Goal: Task Accomplishment & Management: Complete application form

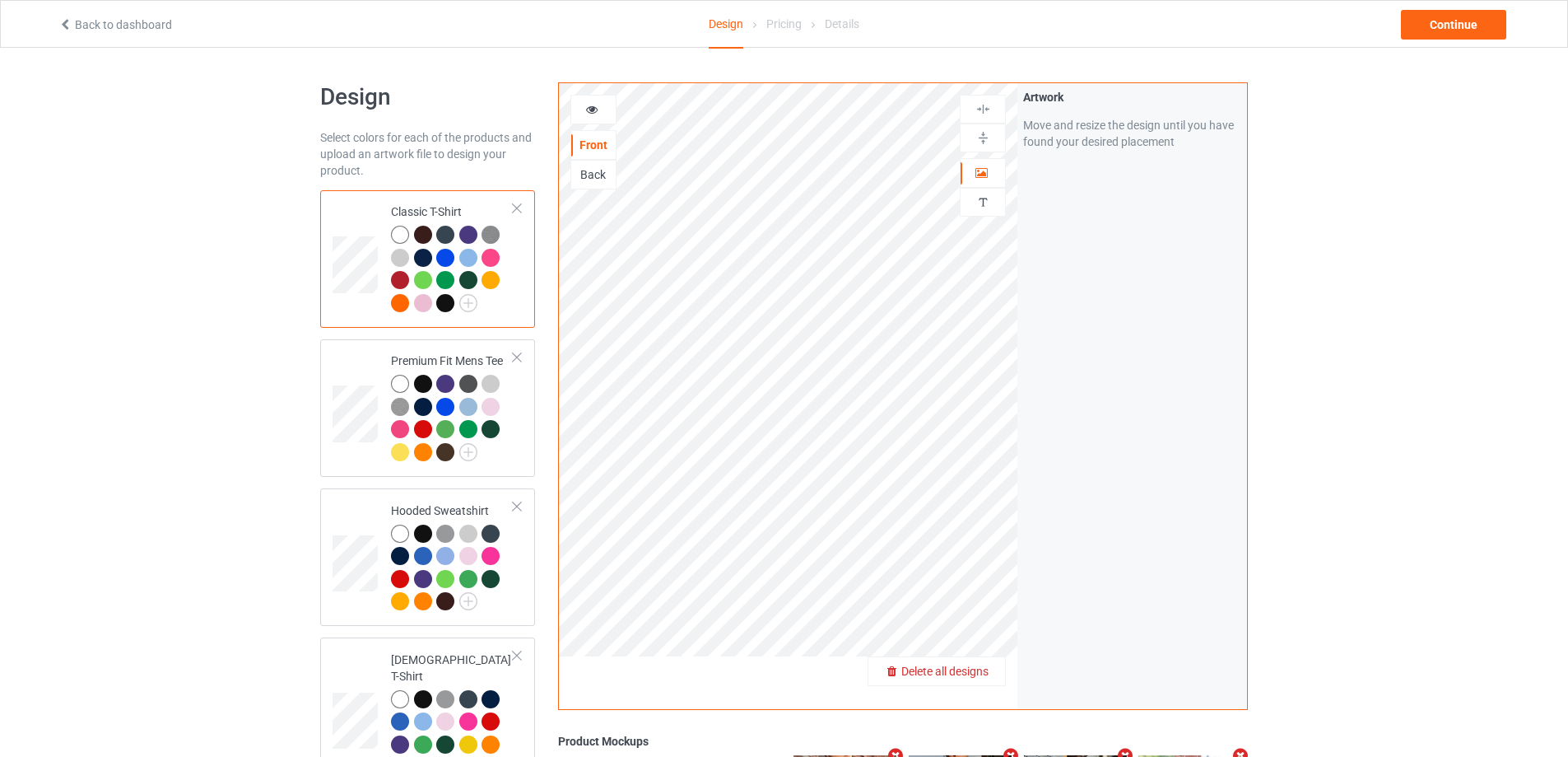
click at [977, 675] on span "Delete all designs" at bounding box center [945, 671] width 87 height 13
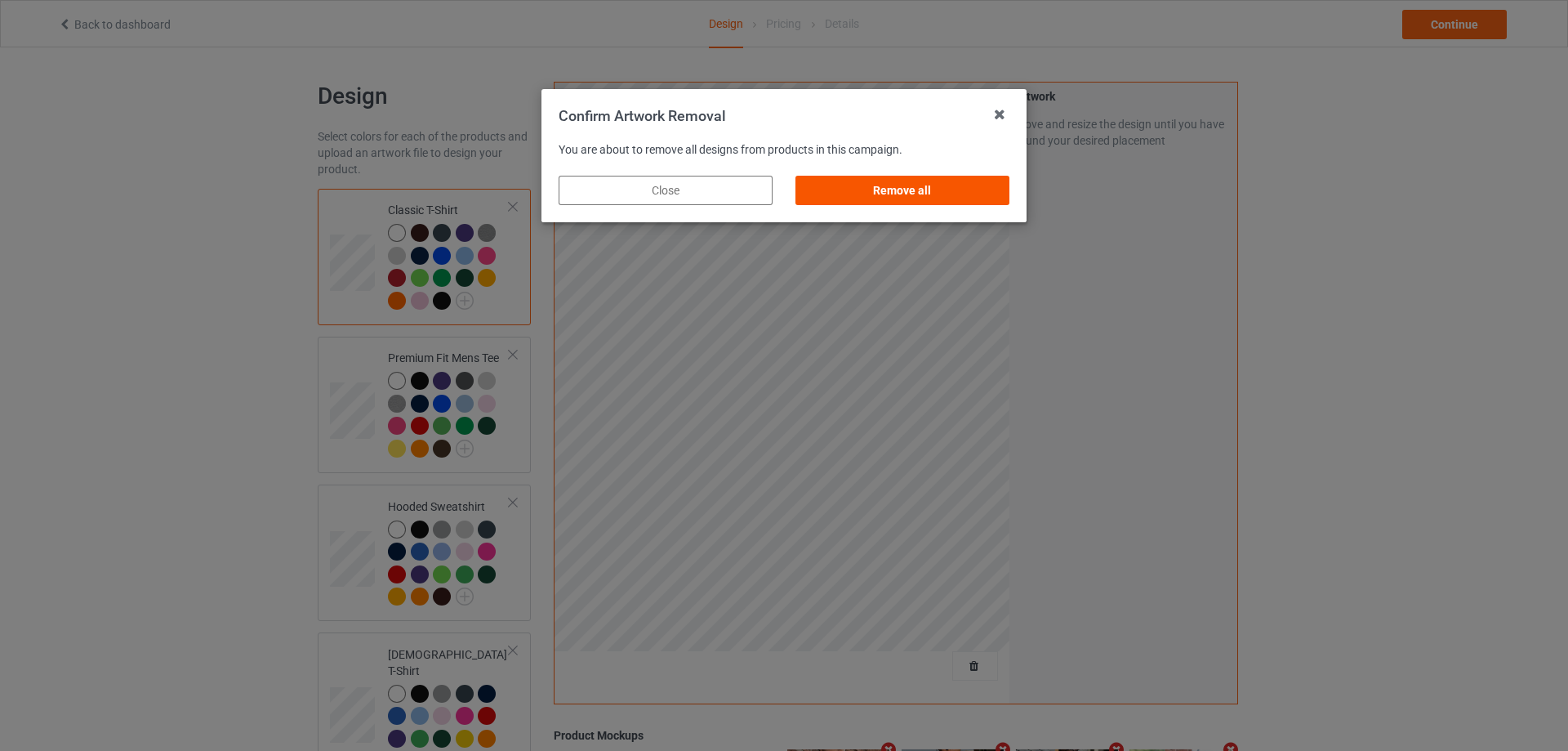
click at [945, 183] on div "Remove all" at bounding box center [903, 190] width 214 height 29
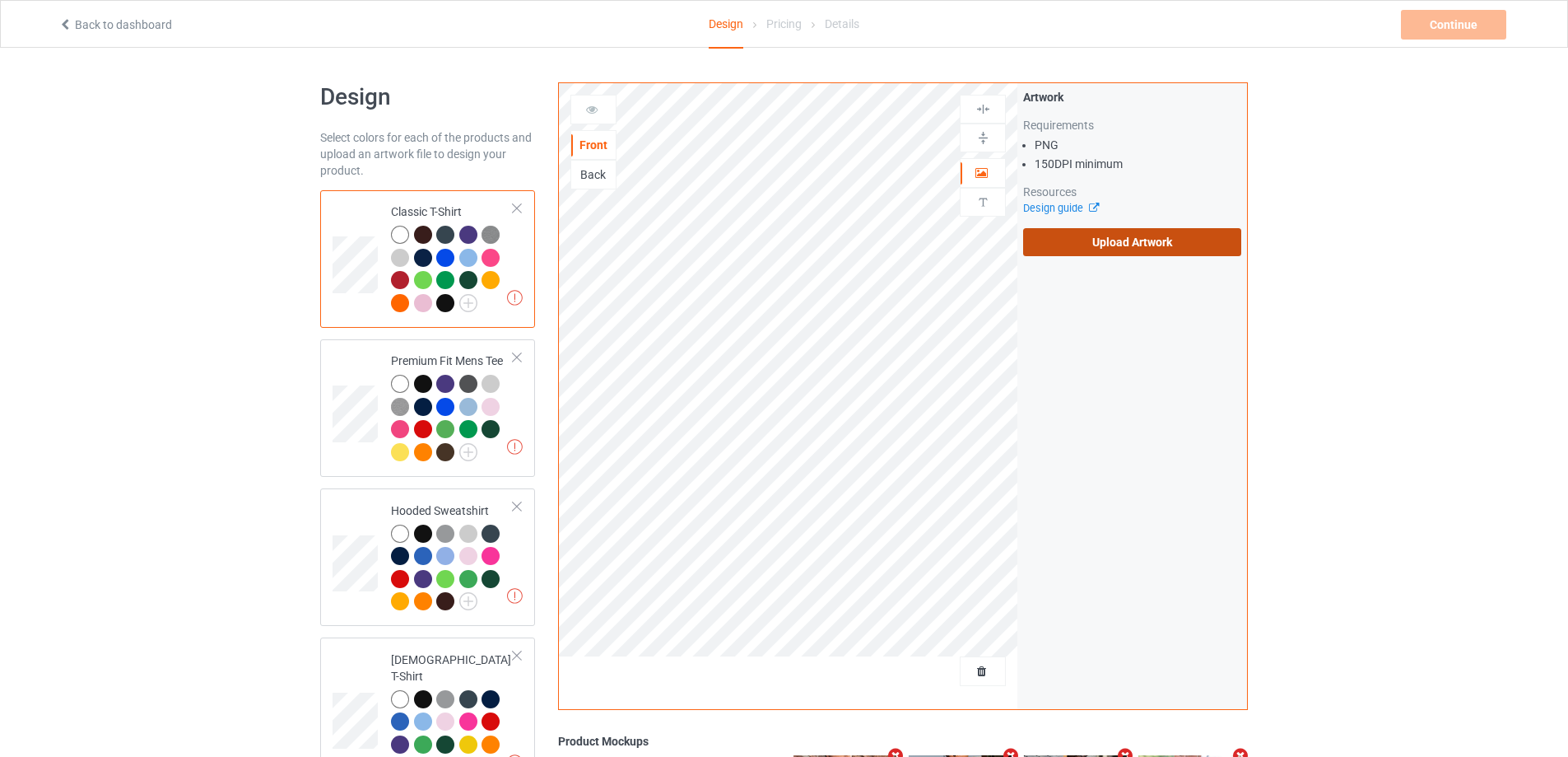
click at [1148, 240] on label "Upload Artwork" at bounding box center [1132, 242] width 218 height 28
click at [0, 0] on input "Upload Artwork" at bounding box center [0, 0] width 0 height 0
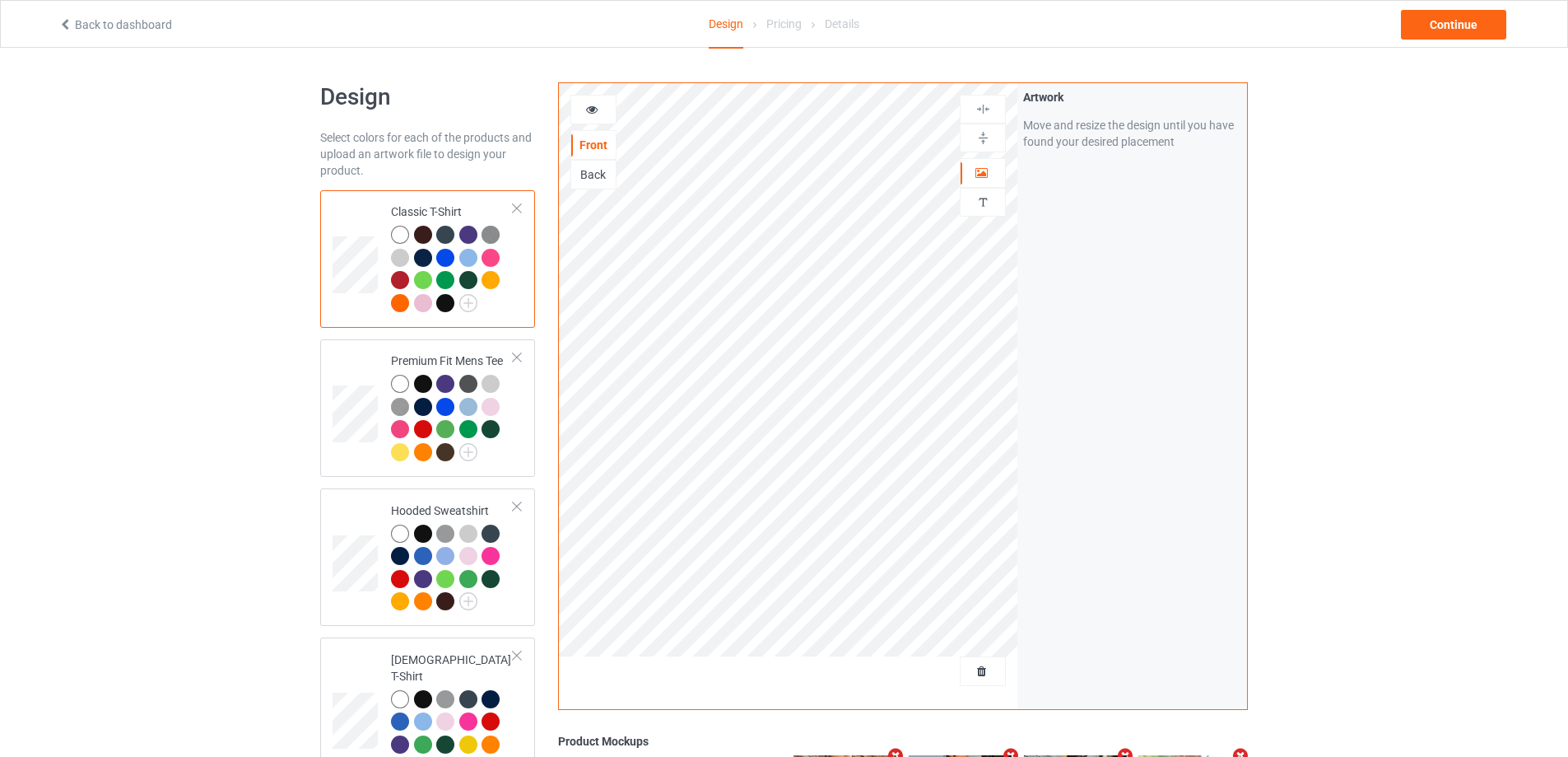
click at [1453, 39] on div "Back to dashboard Design Pricing Details Continue" at bounding box center [784, 24] width 1475 height 46
click at [1455, 28] on div "Continue" at bounding box center [1453, 25] width 105 height 29
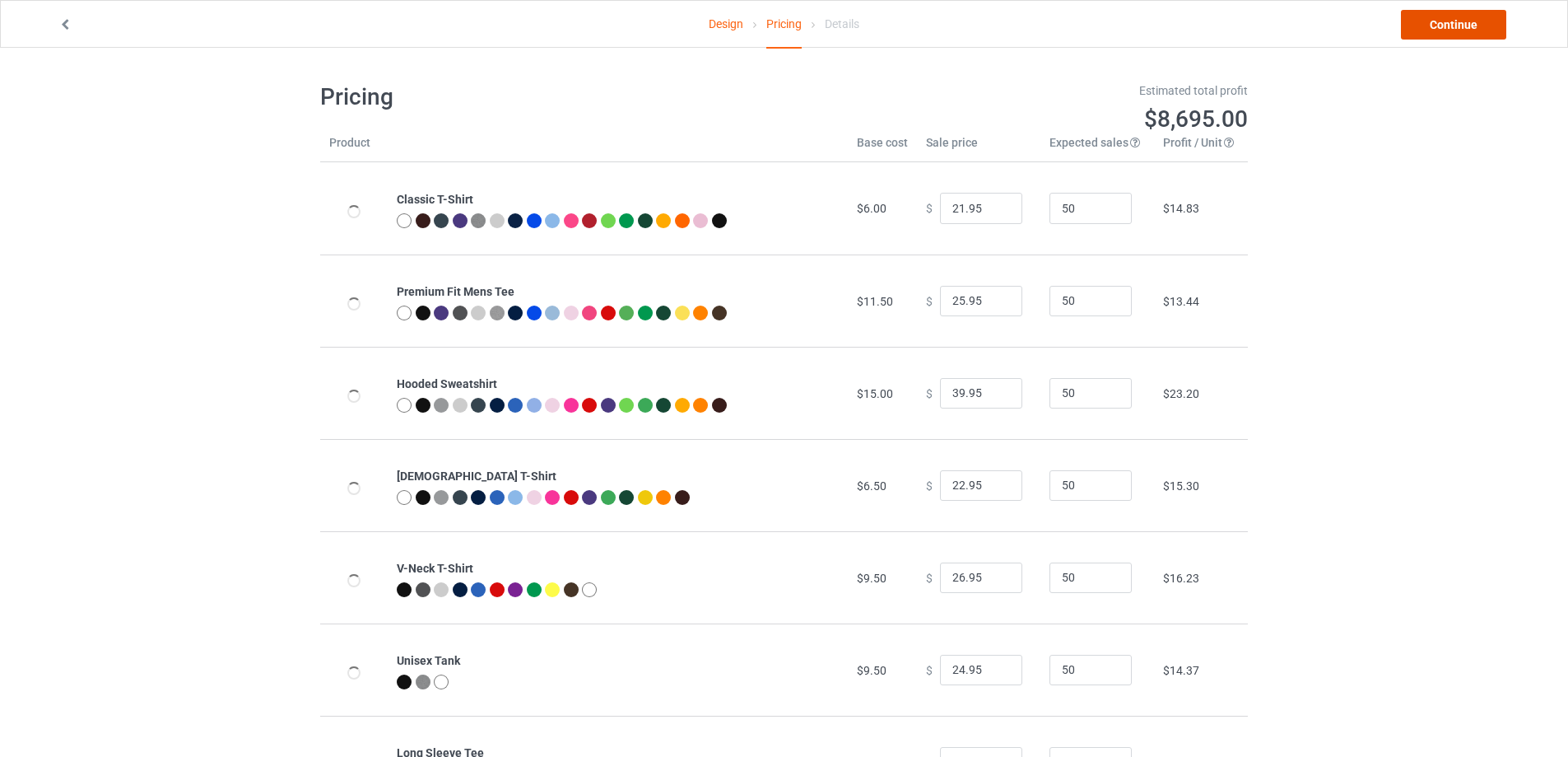
click at [1457, 28] on link "Continue" at bounding box center [1453, 25] width 105 height 29
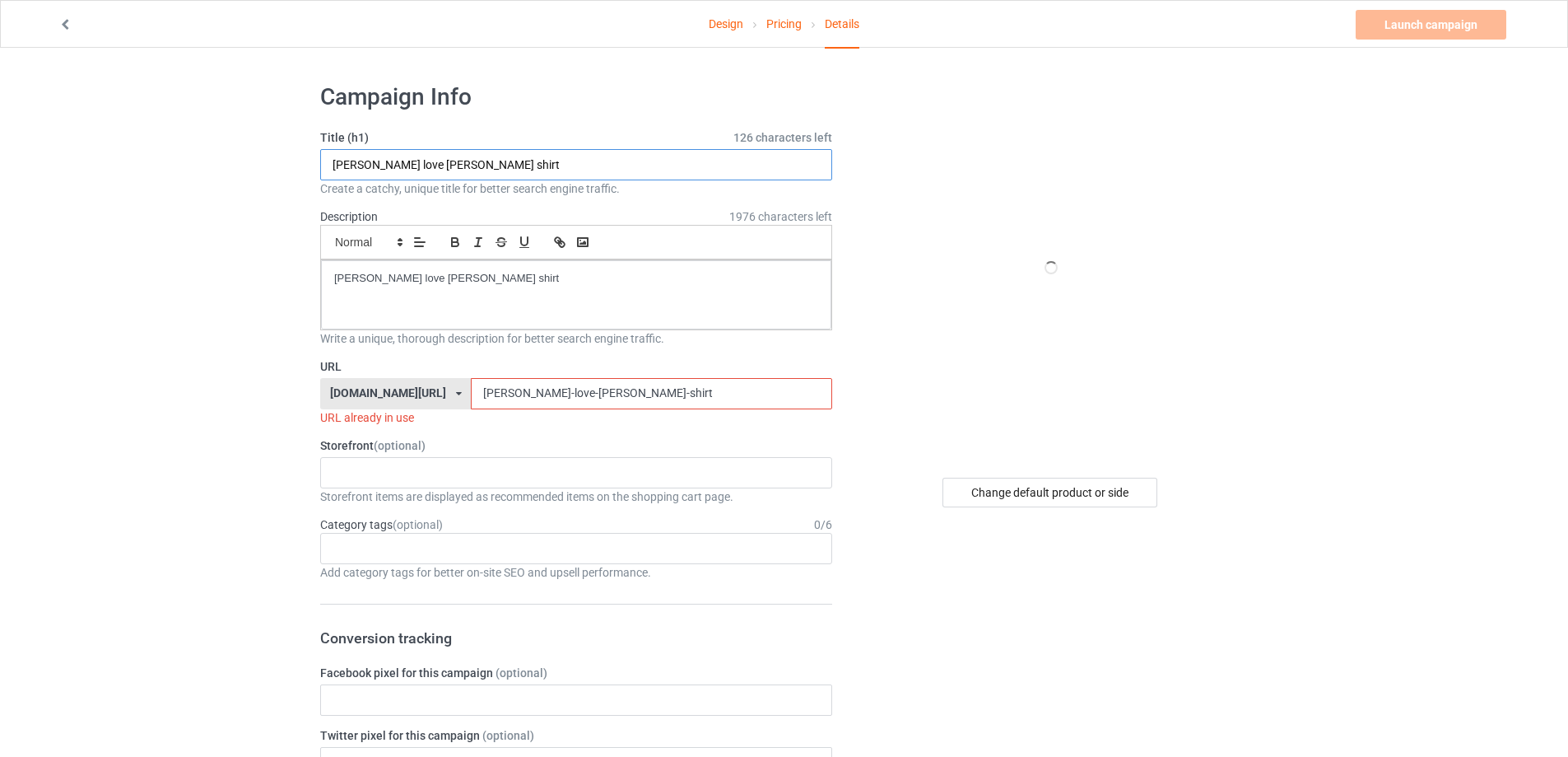
paste input "b-lo"
drag, startPoint x: 480, startPoint y: 160, endPoint x: 208, endPoint y: 172, distance: 272.3
type input "b-lo shirt"
drag, startPoint x: 359, startPoint y: 280, endPoint x: 126, endPoint y: 280, distance: 233.0
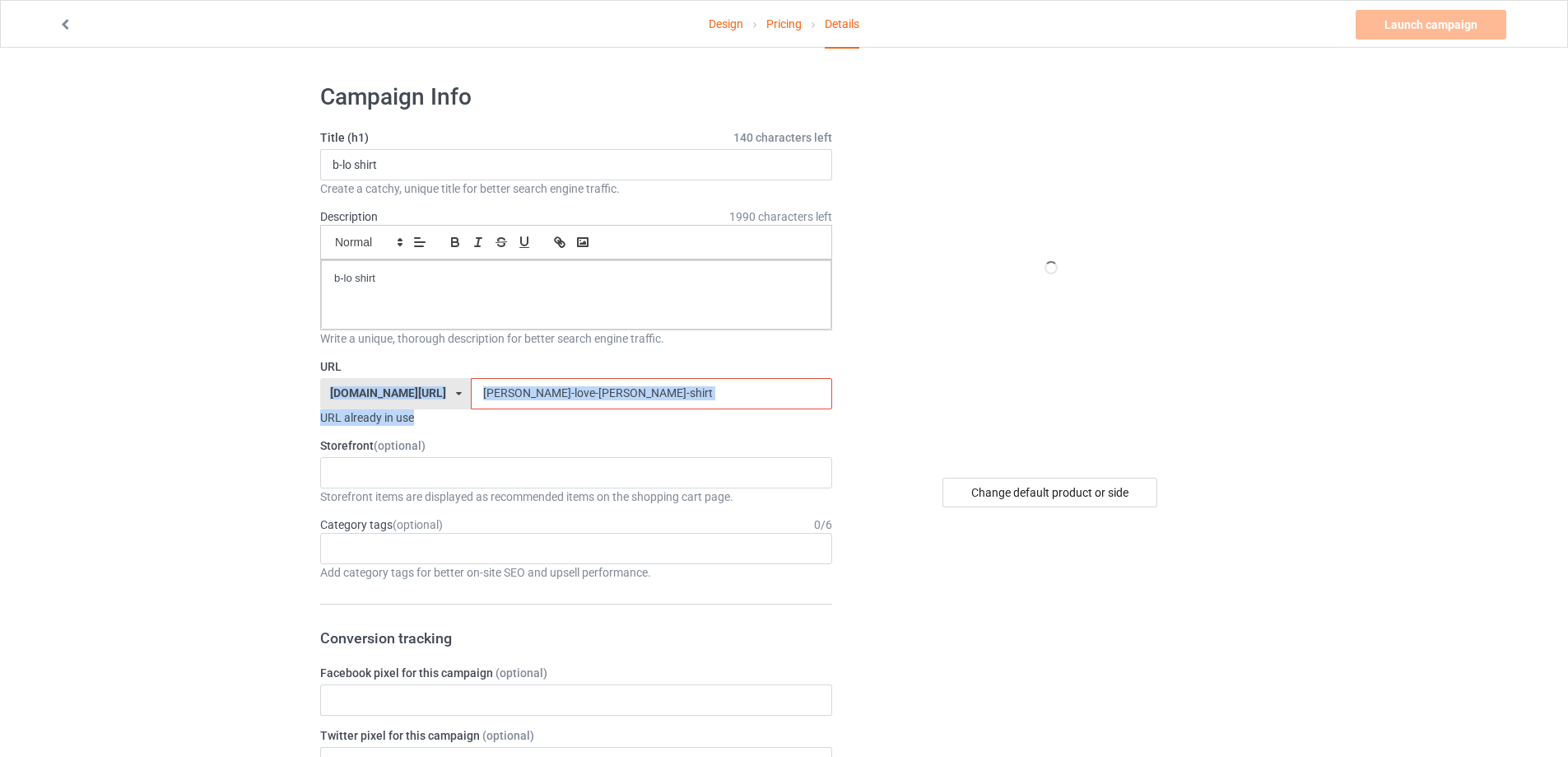
drag, startPoint x: 575, startPoint y: 403, endPoint x: 398, endPoint y: 399, distance: 177.0
click at [579, 396] on input "[PERSON_NAME]-love-[PERSON_NAME]-shirt" at bounding box center [651, 394] width 360 height 31
drag, startPoint x: 583, startPoint y: 392, endPoint x: 386, endPoint y: 398, distance: 197.1
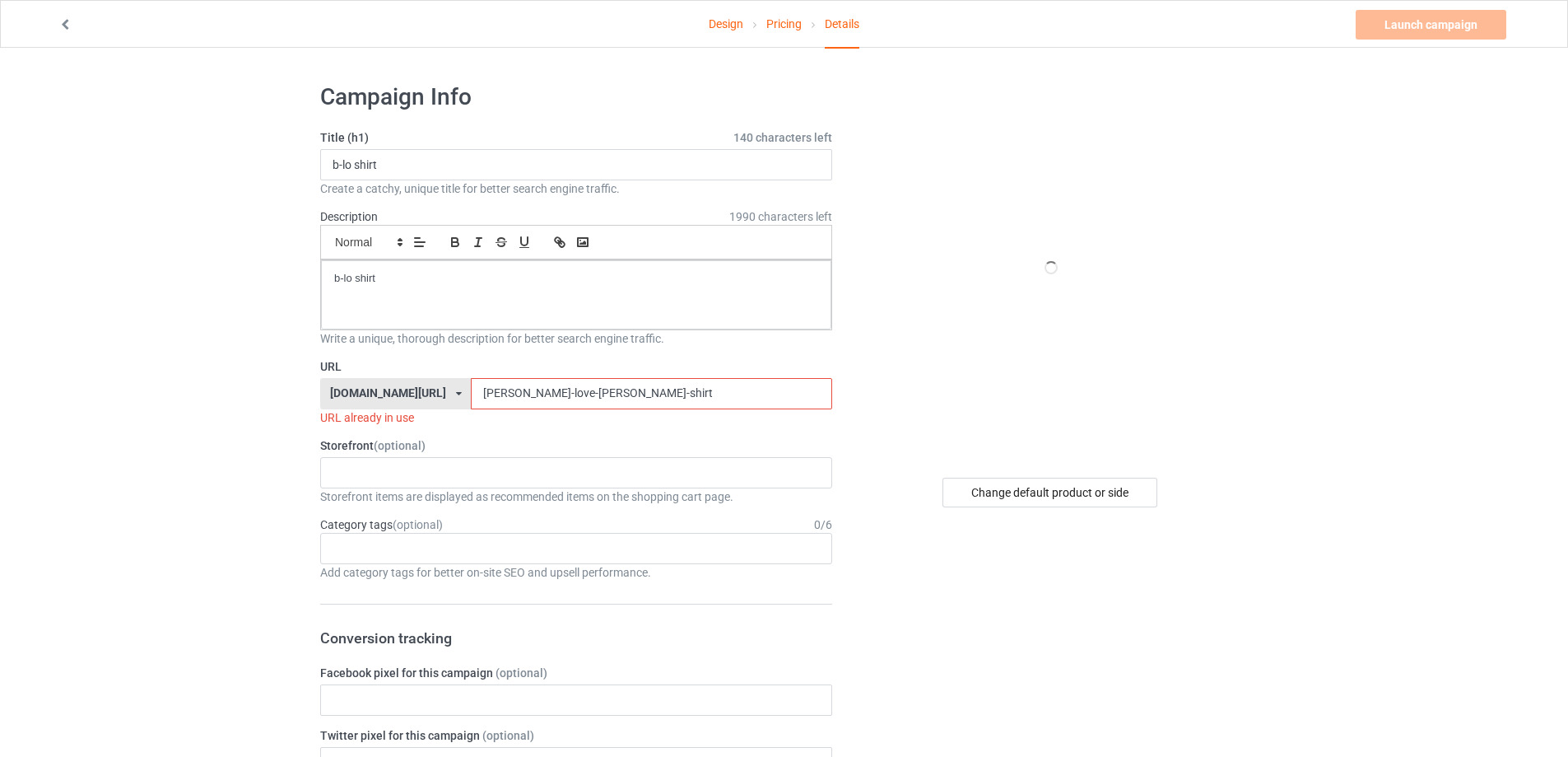
paste input "b-lo"
click at [471, 398] on input "b-lo shirt" at bounding box center [651, 394] width 360 height 31
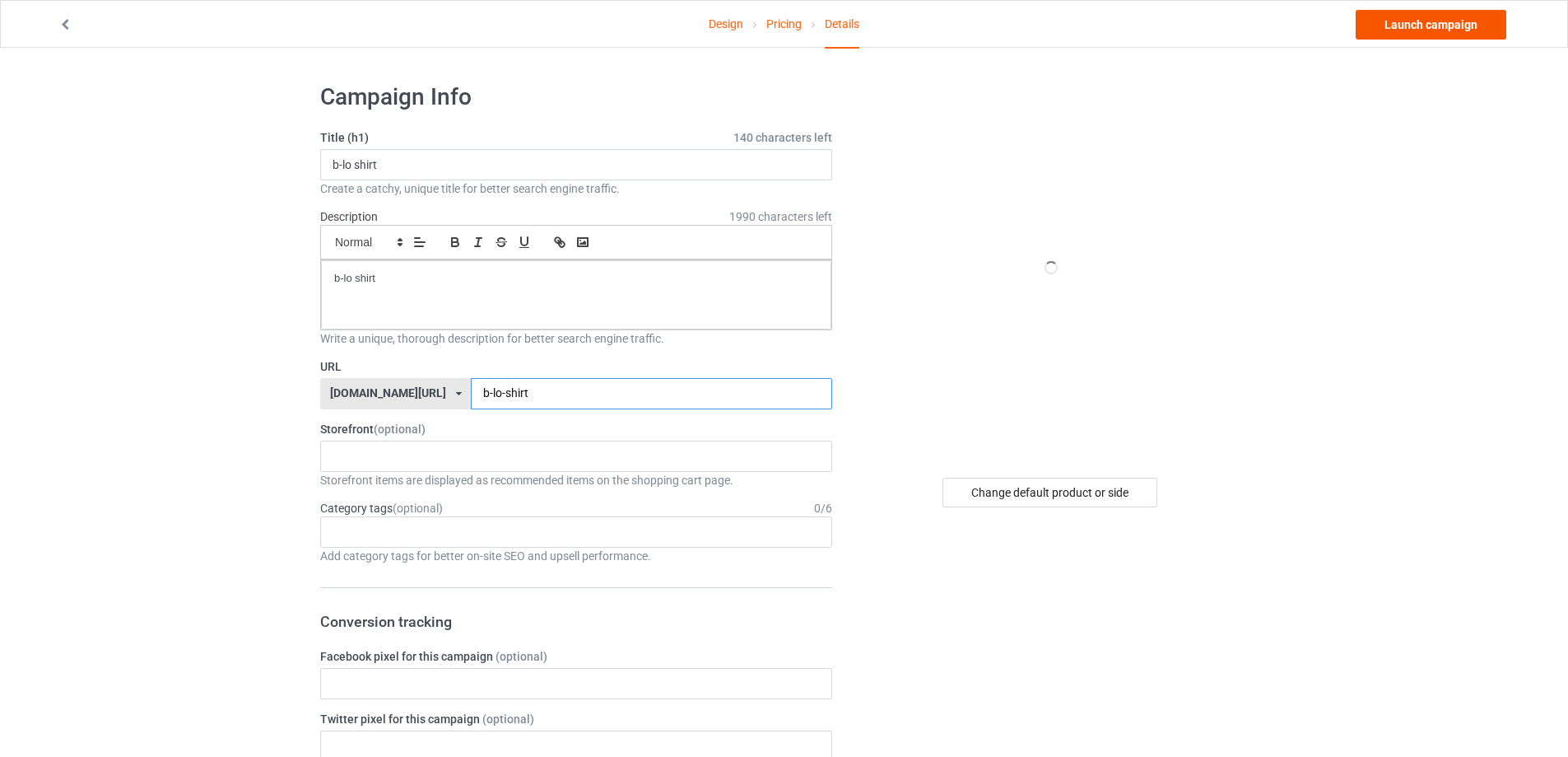
type input "b-lo-shirt"
click at [1449, 35] on link "Launch campaign" at bounding box center [1431, 25] width 150 height 29
